Goal: Transaction & Acquisition: Purchase product/service

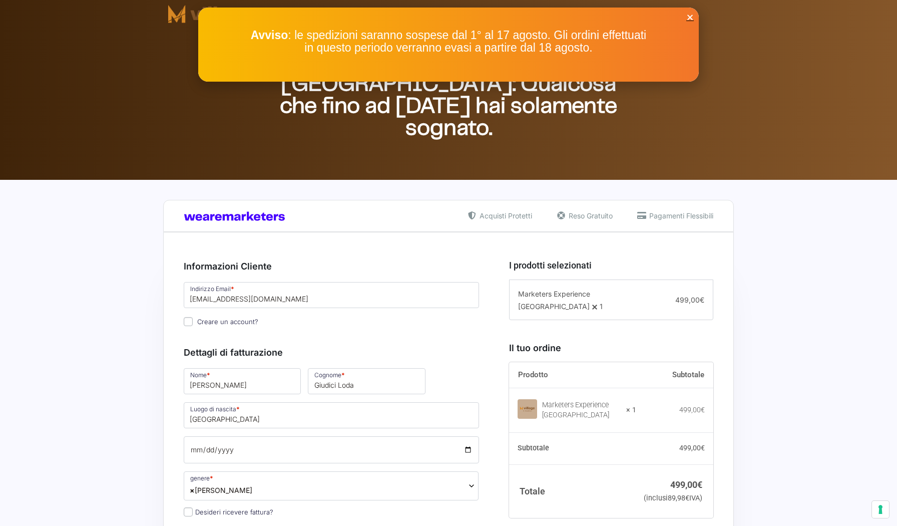
select select "[PERSON_NAME]"
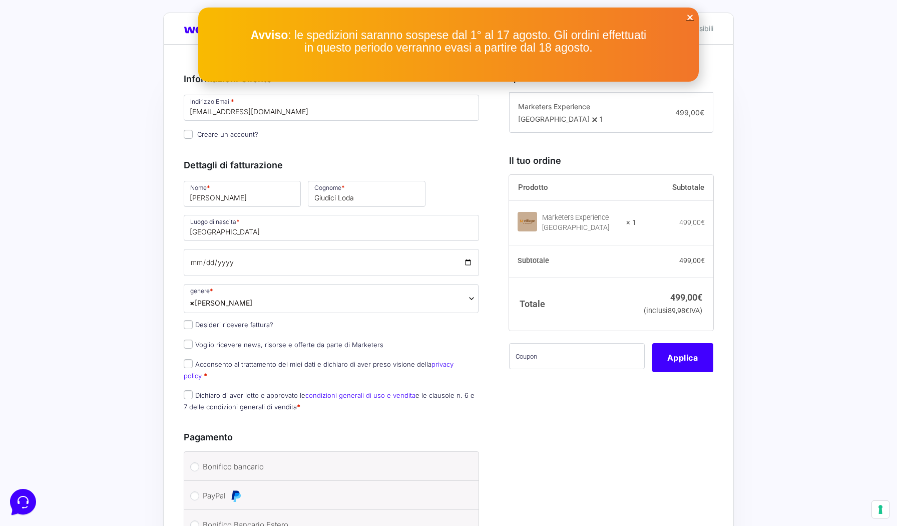
scroll to position [188, 0]
click at [692, 17] on icon "Close" at bounding box center [691, 18] width 8 height 8
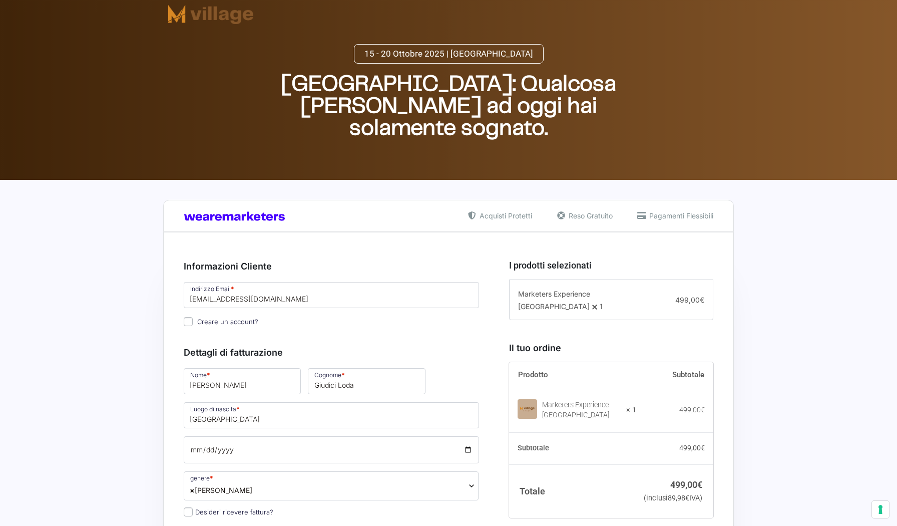
select select "[PERSON_NAME]"
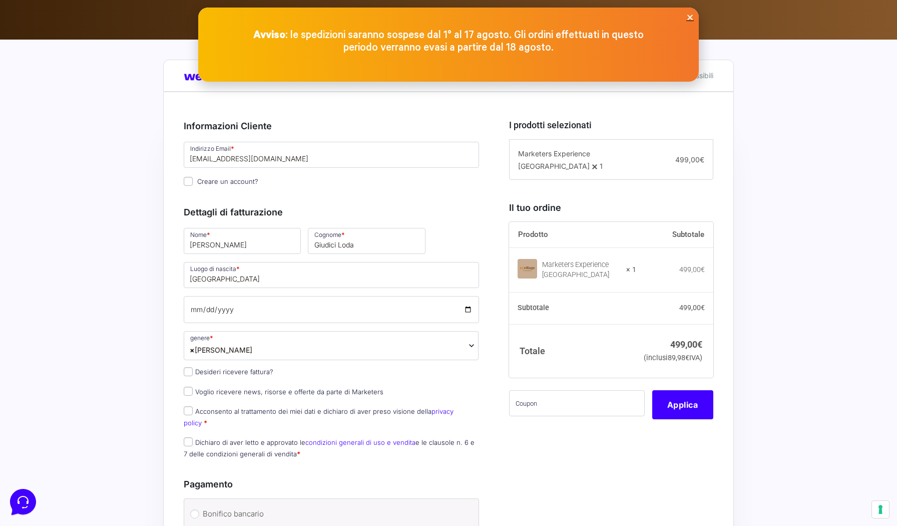
scroll to position [229, 0]
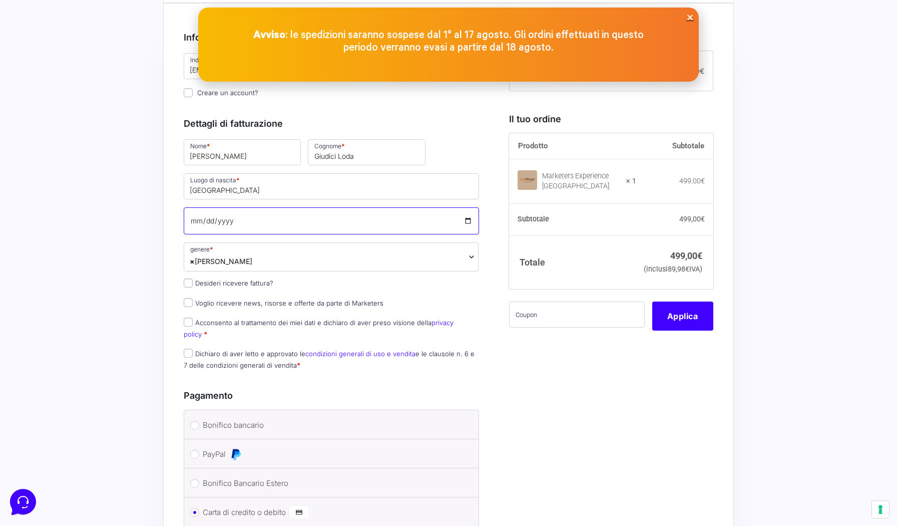
click at [194, 221] on input "Data di nascita *" at bounding box center [331, 220] width 295 height 27
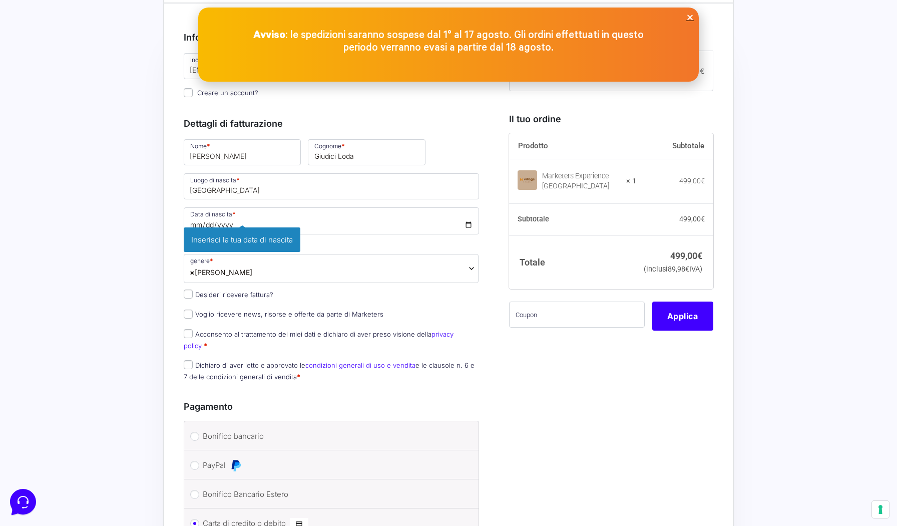
type input "[DATE]"
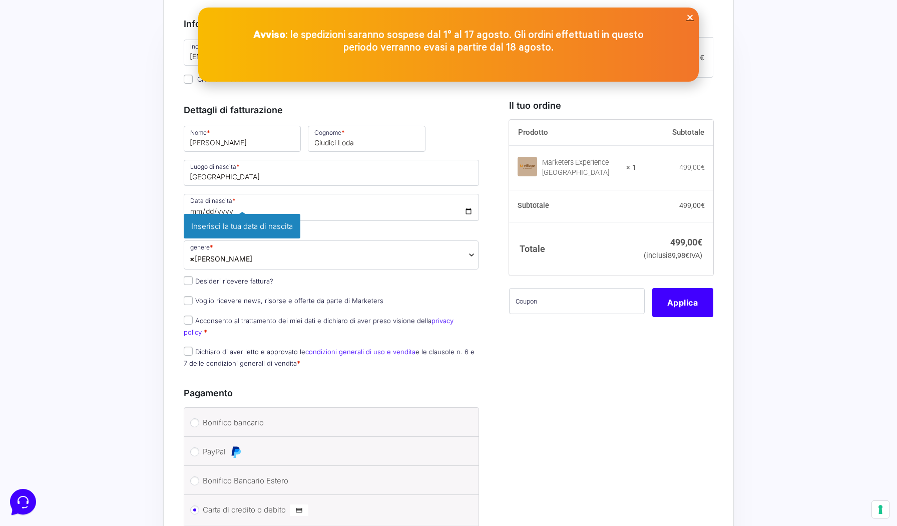
scroll to position [272, 0]
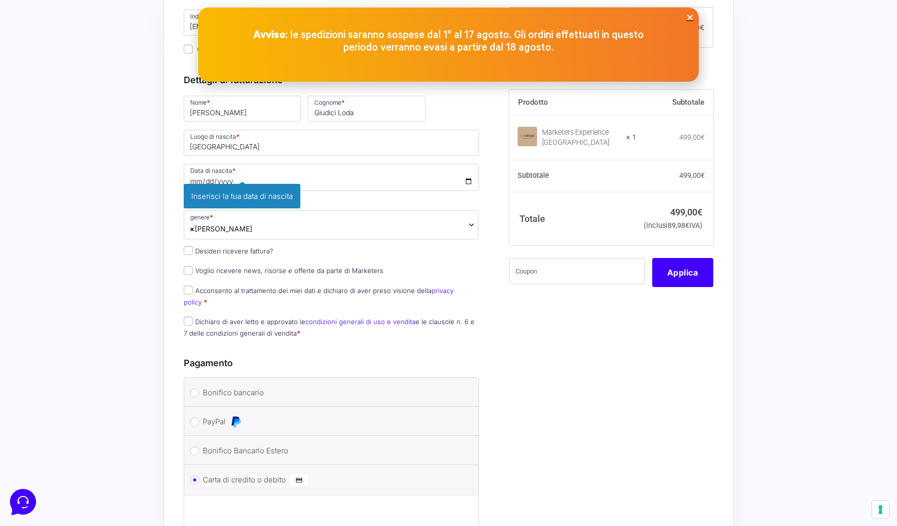
click at [190, 253] on input "Desideri ricevere fattura?" at bounding box center [188, 250] width 9 height 9
checkbox input "true"
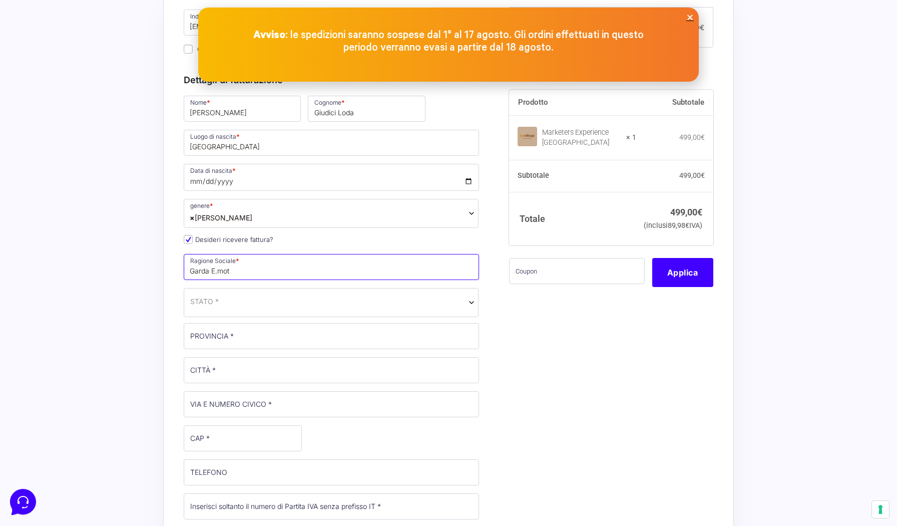
scroll to position [0, 0]
type input "Garda E-motion di [PERSON_NAME] [PERSON_NAME] & c. S.a.s"
click at [273, 303] on span "STATO *" at bounding box center [331, 301] width 282 height 11
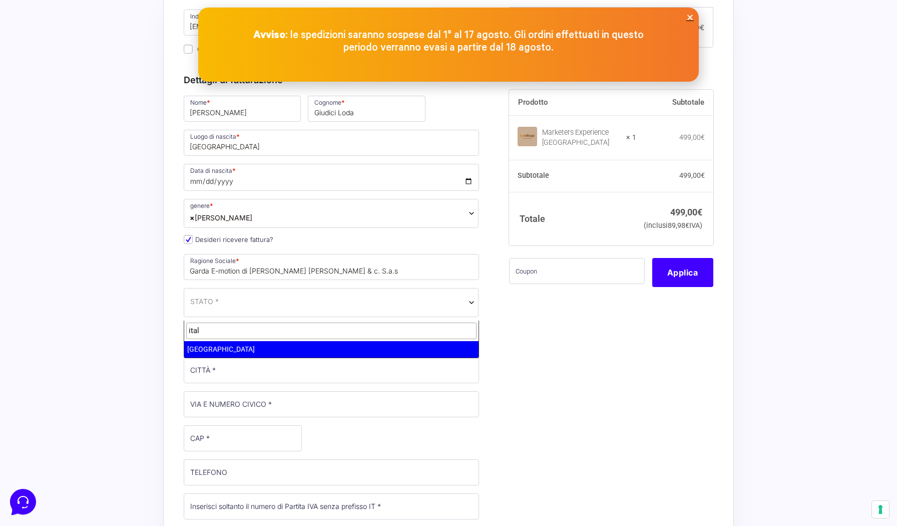
type input "ital"
select select "IT"
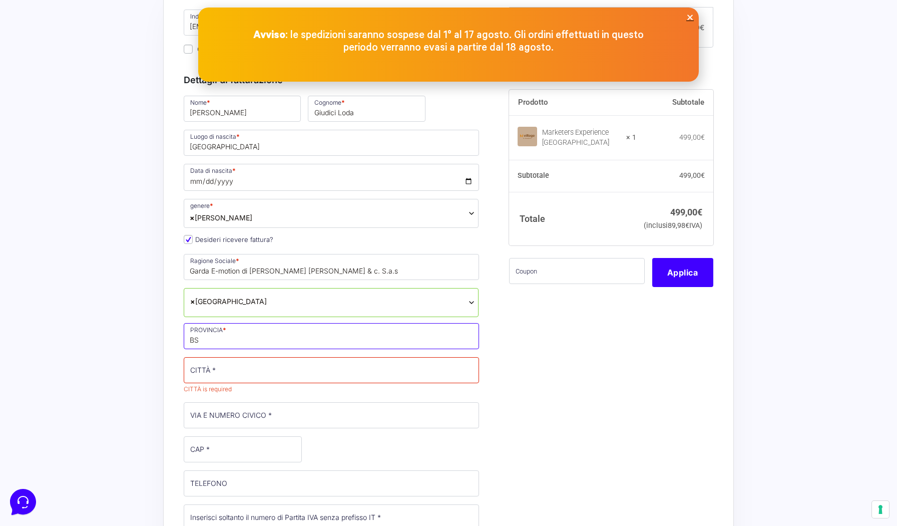
type input "BS"
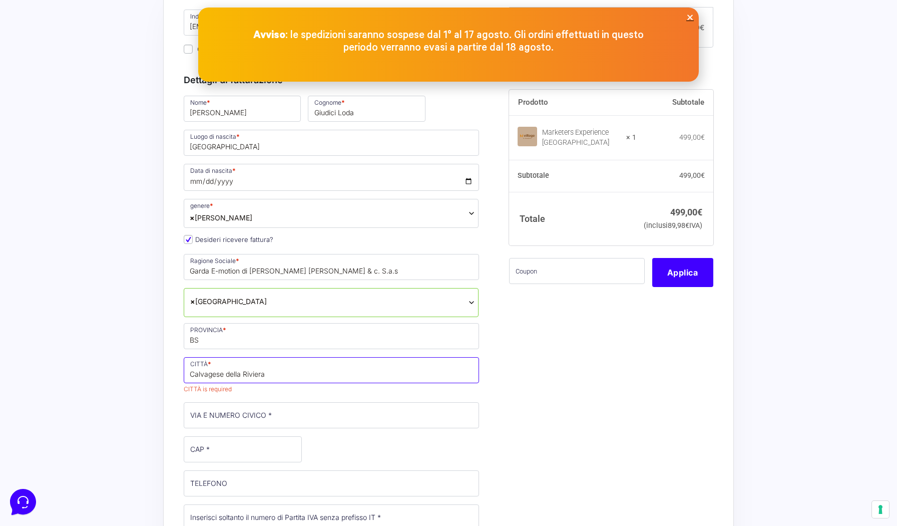
type input "Calvagese della Riviera"
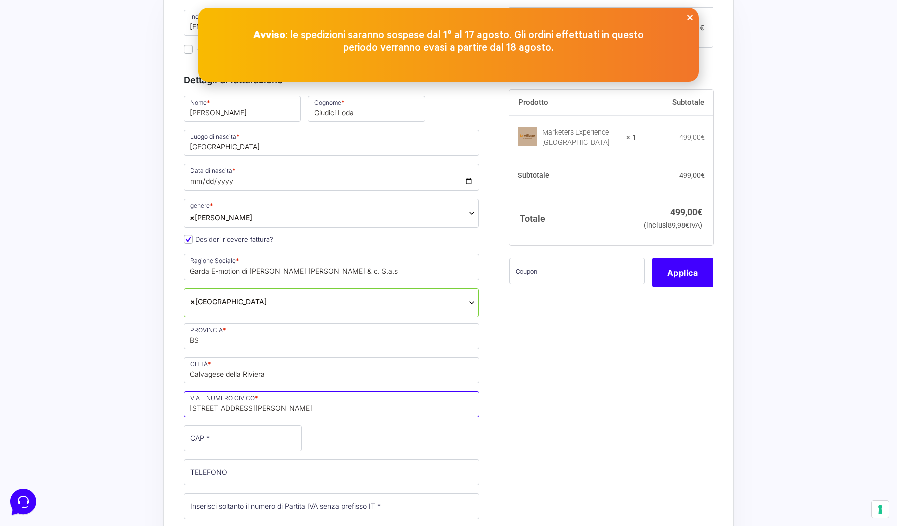
type input "via Sant Antonio da Padova 6"
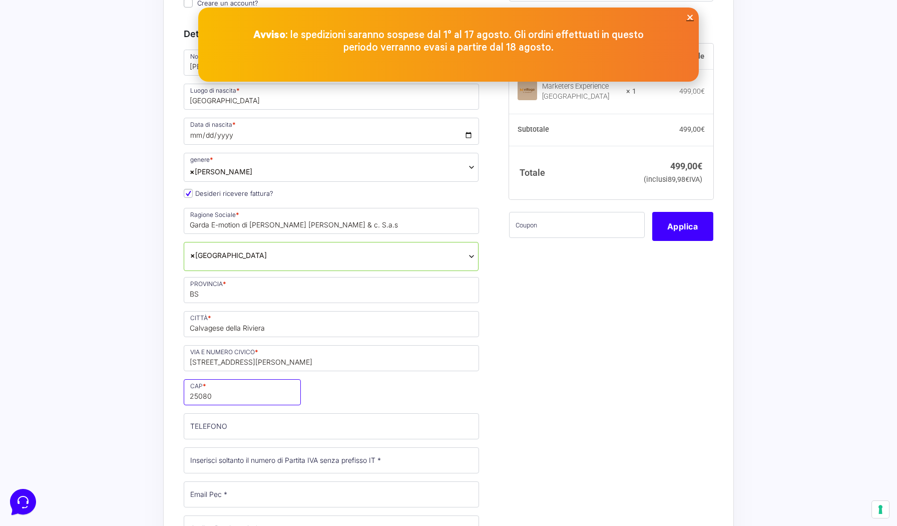
scroll to position [357, 0]
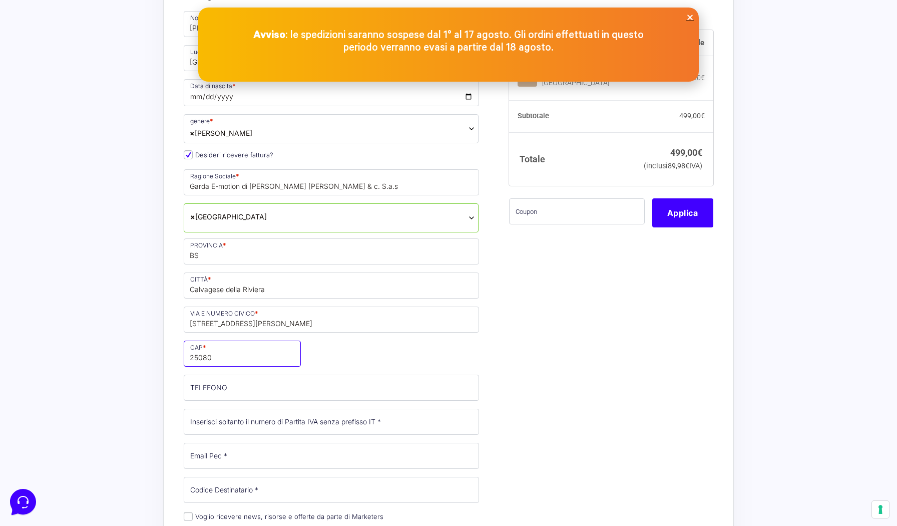
type input "25080"
type input "3517817724"
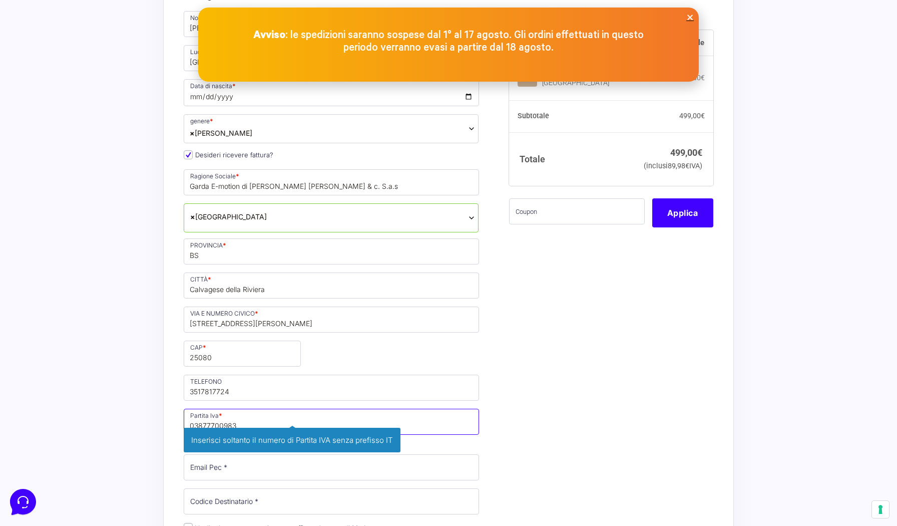
type input "03877700983"
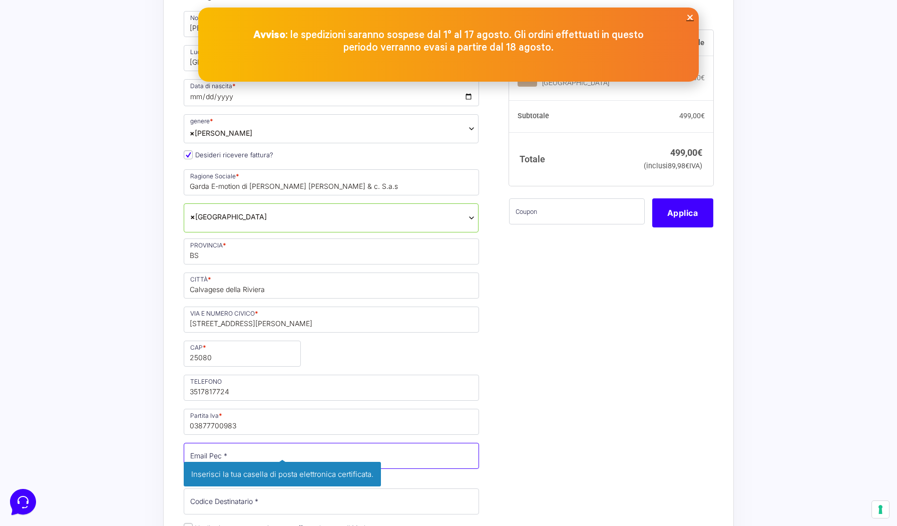
type input "info@gardaemotion.it"
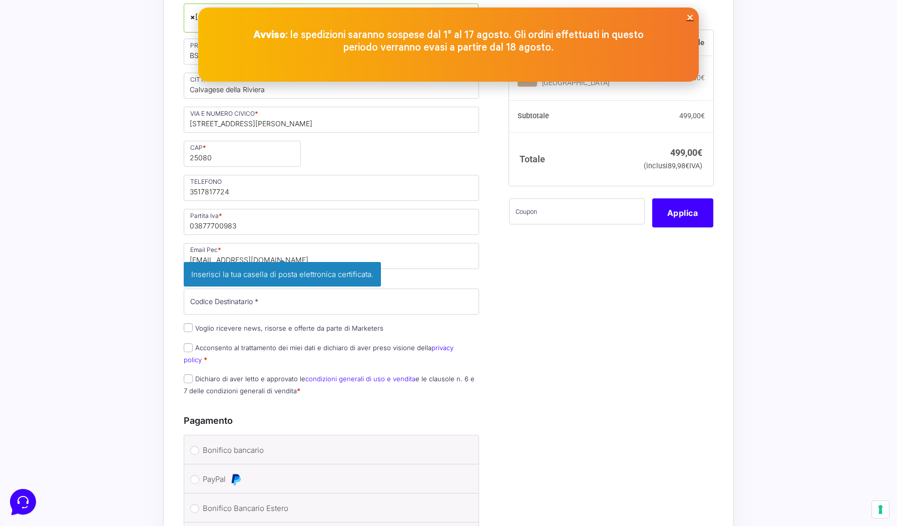
scroll to position [559, 0]
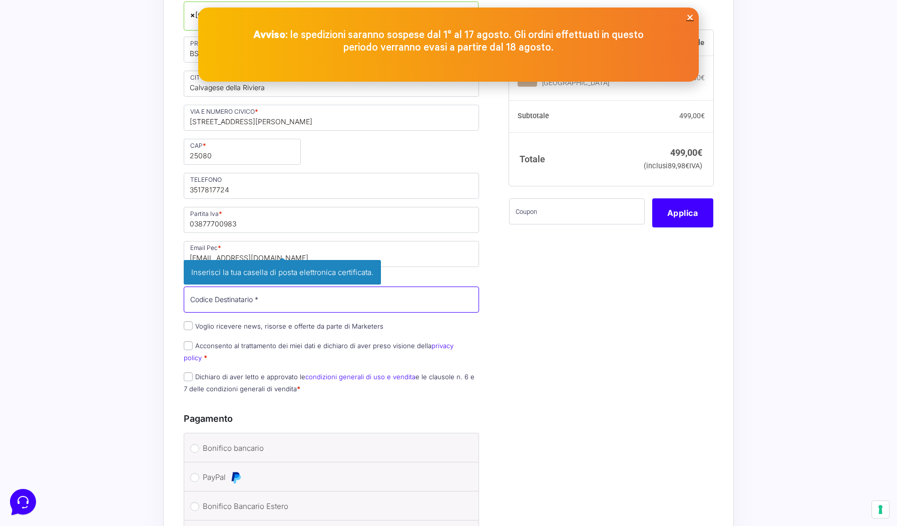
click at [250, 307] on div "Nome * Erika Cognome * Giudici Loda Luogo di nascita * Brescia Data di nascita …" at bounding box center [331, 104] width 302 height 593
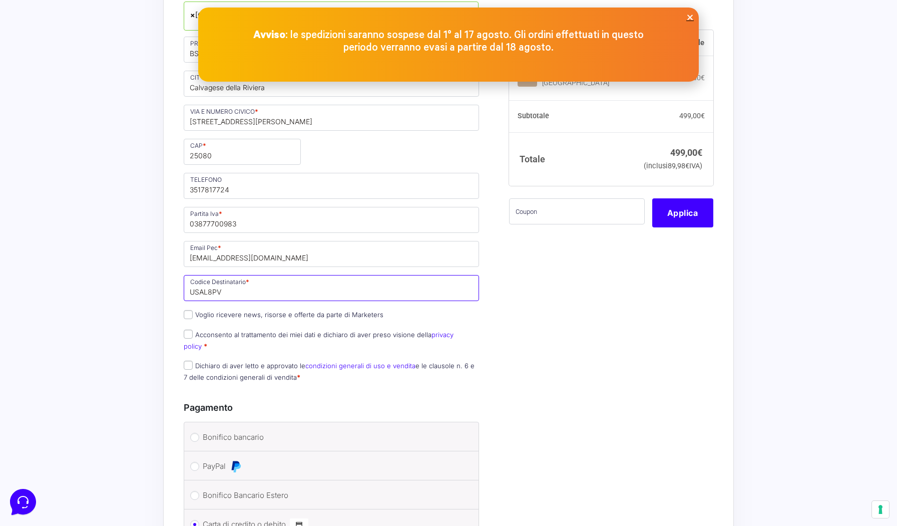
type input "USAL8PV"
click at [189, 319] on input "Voglio ricevere news, risorse e offerte da parte di Marketers" at bounding box center [188, 314] width 9 height 9
checkbox input "true"
click at [189, 350] on p "Acconsento al trattamento dei miei dati e dichiaro di aver preso visione della …" at bounding box center [331, 341] width 302 height 26
click at [189, 339] on input "Acconsento al trattamento dei miei dati e dichiaro di aver preso visione della …" at bounding box center [188, 334] width 9 height 9
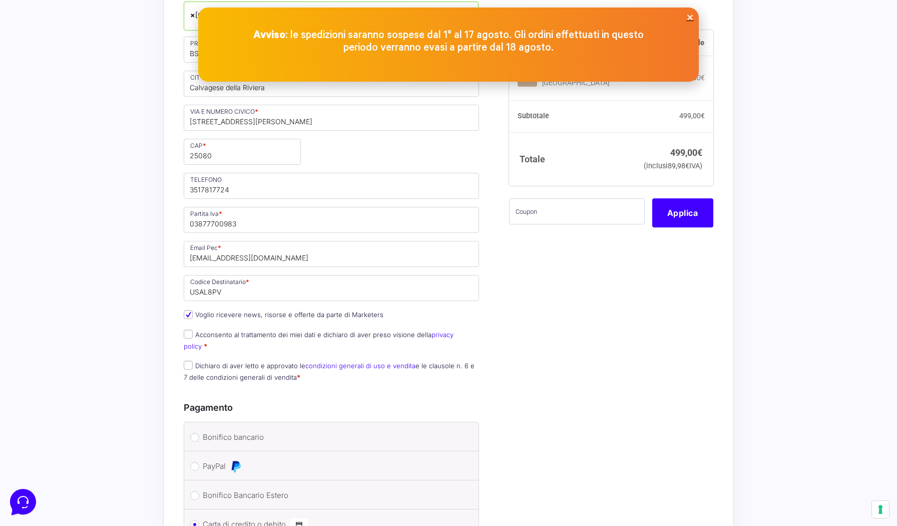
checkbox input "true"
click at [190, 361] on input "Dichiaro di aver letto e approvato le condizioni generali di uso e vendita e le…" at bounding box center [188, 365] width 9 height 9
checkbox input "true"
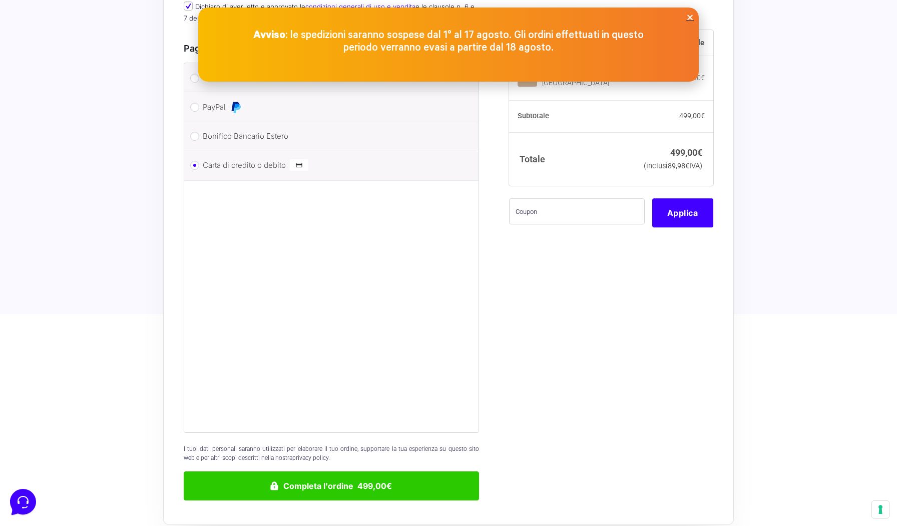
scroll to position [924, 0]
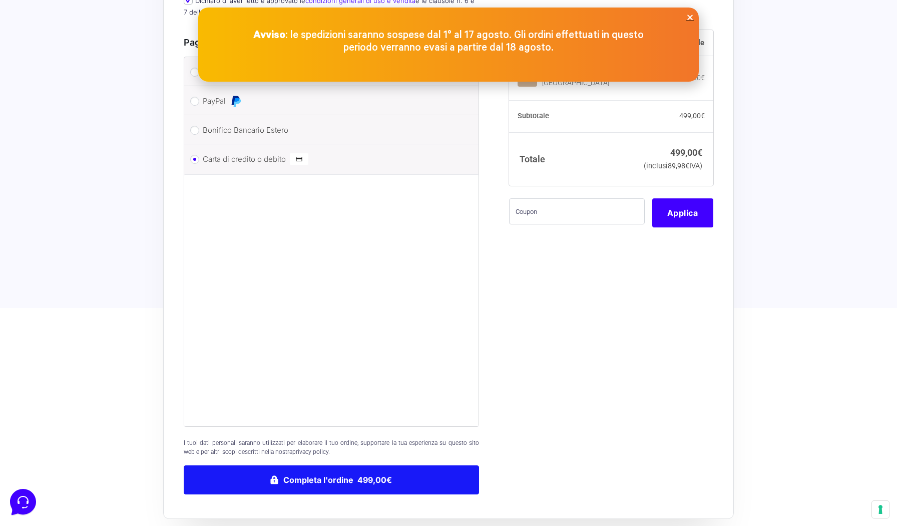
click at [339, 471] on button "Completa l'ordine 499,00€" at bounding box center [331, 479] width 295 height 29
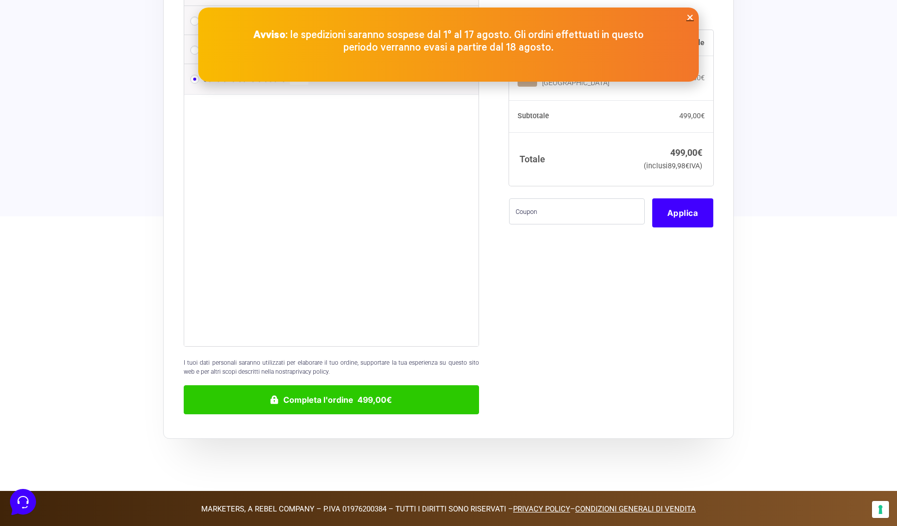
scroll to position [1062, 0]
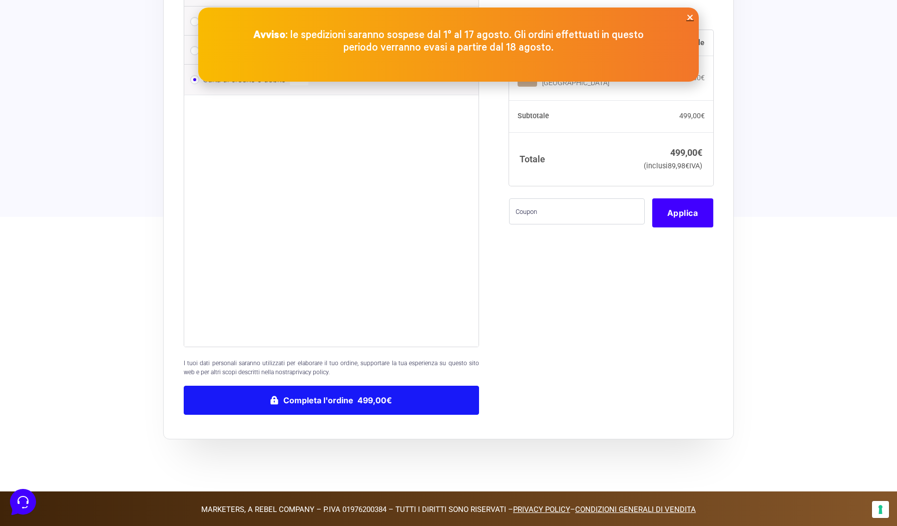
click at [414, 394] on button "Completa l'ordine 499,00€" at bounding box center [331, 400] width 295 height 29
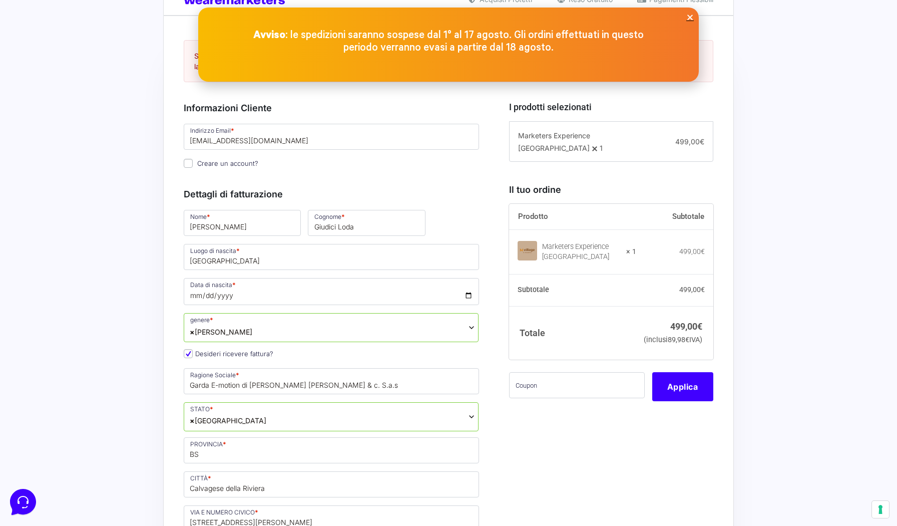
scroll to position [197, 0]
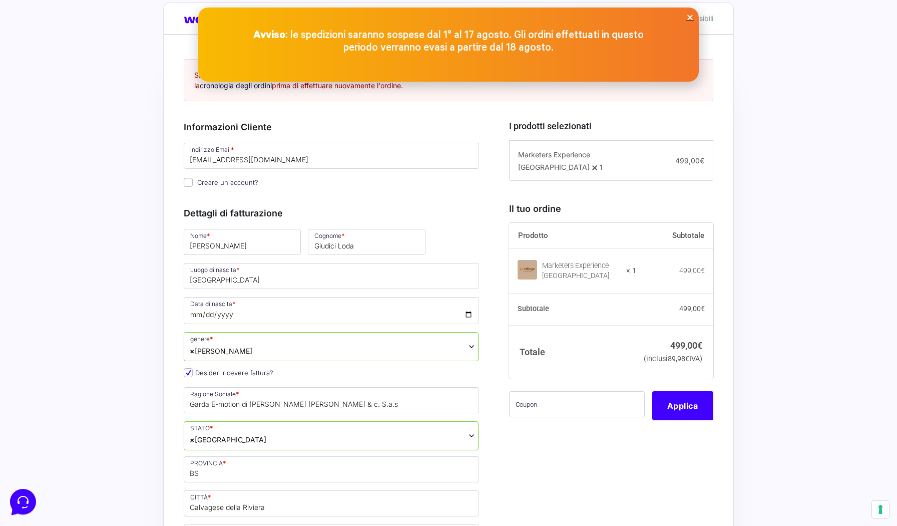
click at [691, 15] on icon "Close" at bounding box center [691, 18] width 8 height 8
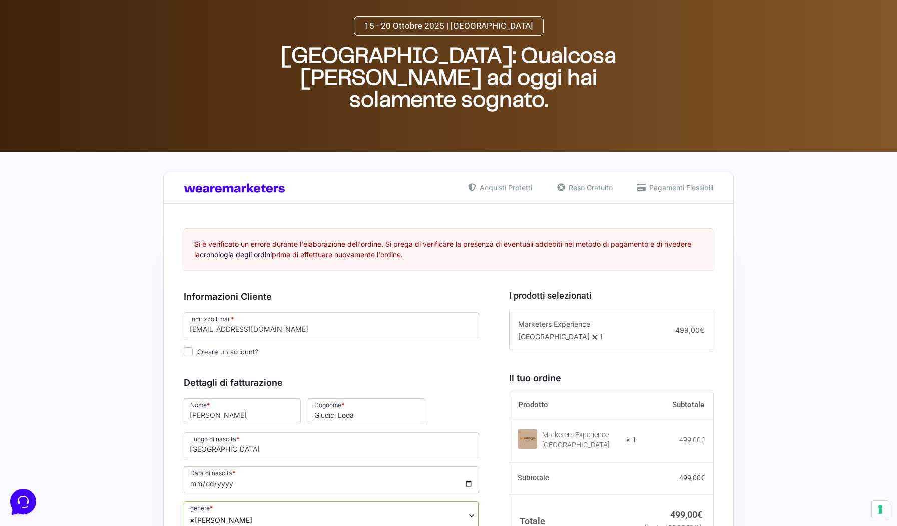
scroll to position [30, 0]
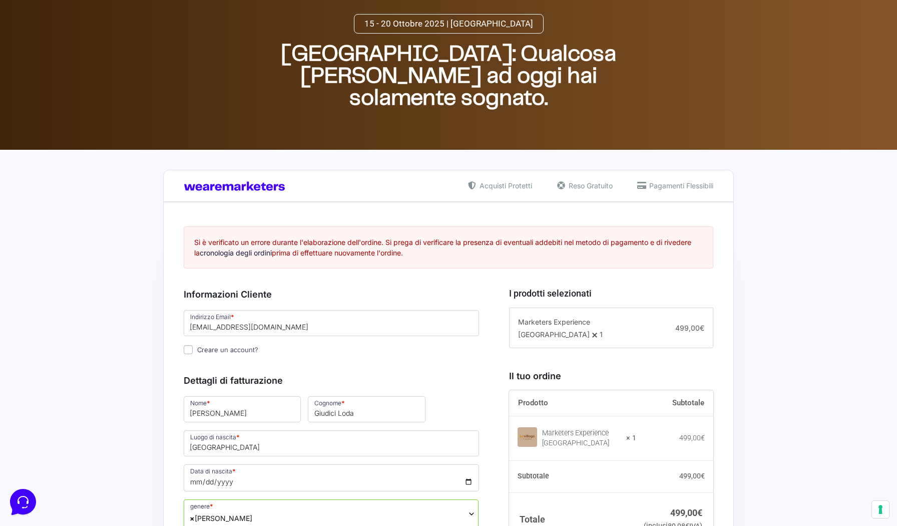
click at [264, 251] on link "cronologia degli ordini" at bounding box center [236, 252] width 72 height 9
